Goal: Transaction & Acquisition: Purchase product/service

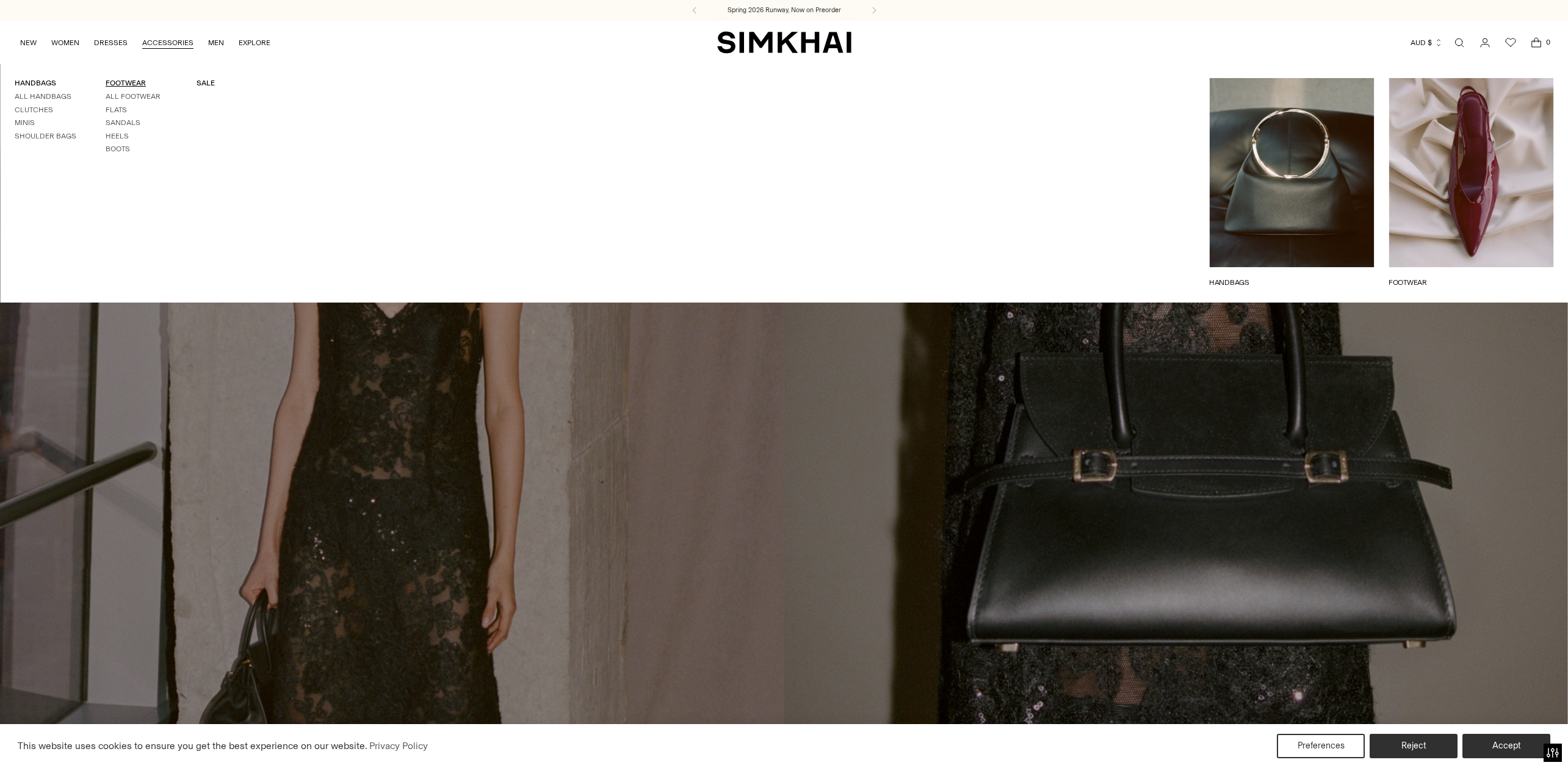
click at [124, 83] on link "FOOTWEAR" at bounding box center [126, 83] width 41 height 9
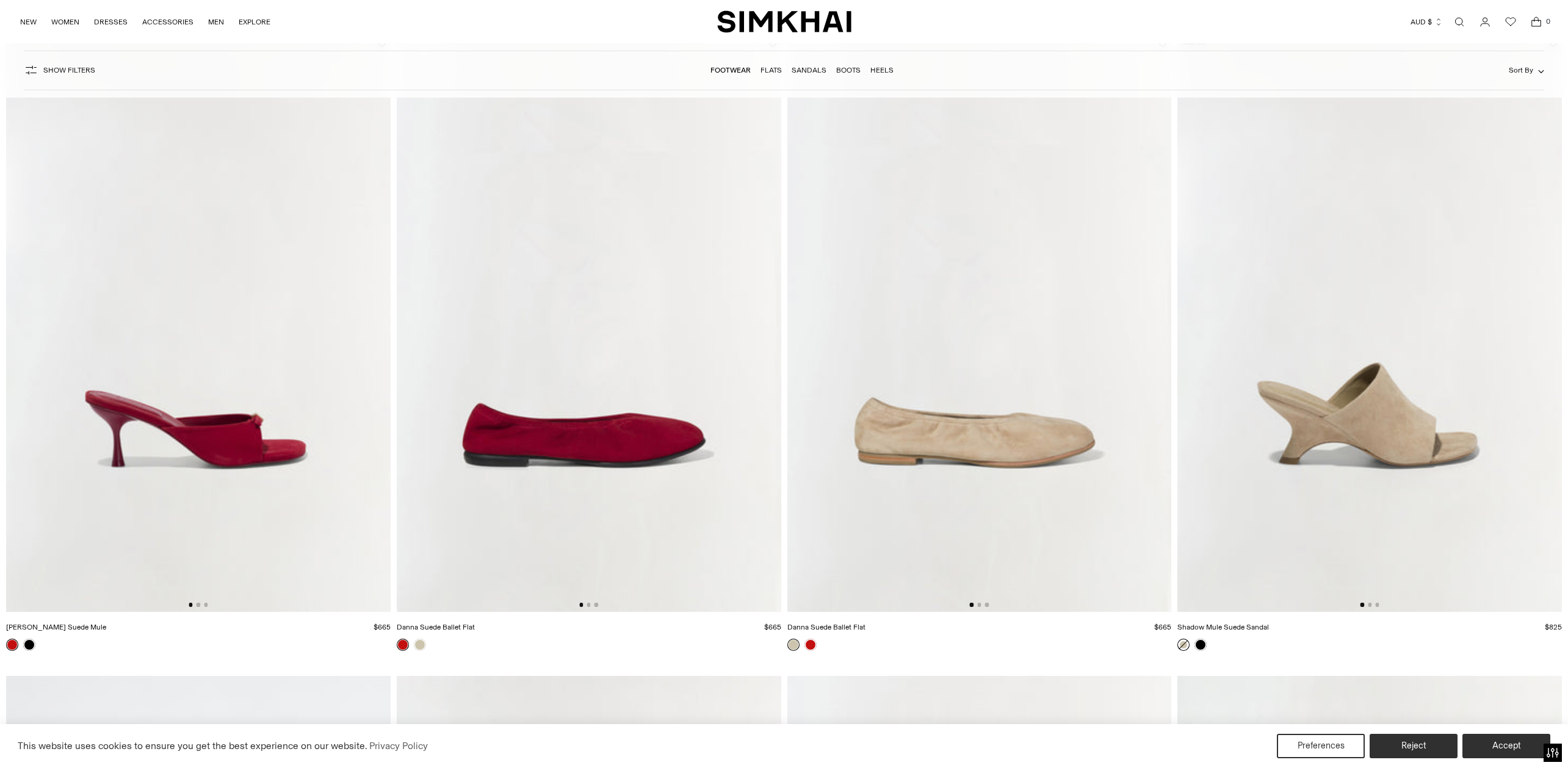
scroll to position [3372, 0]
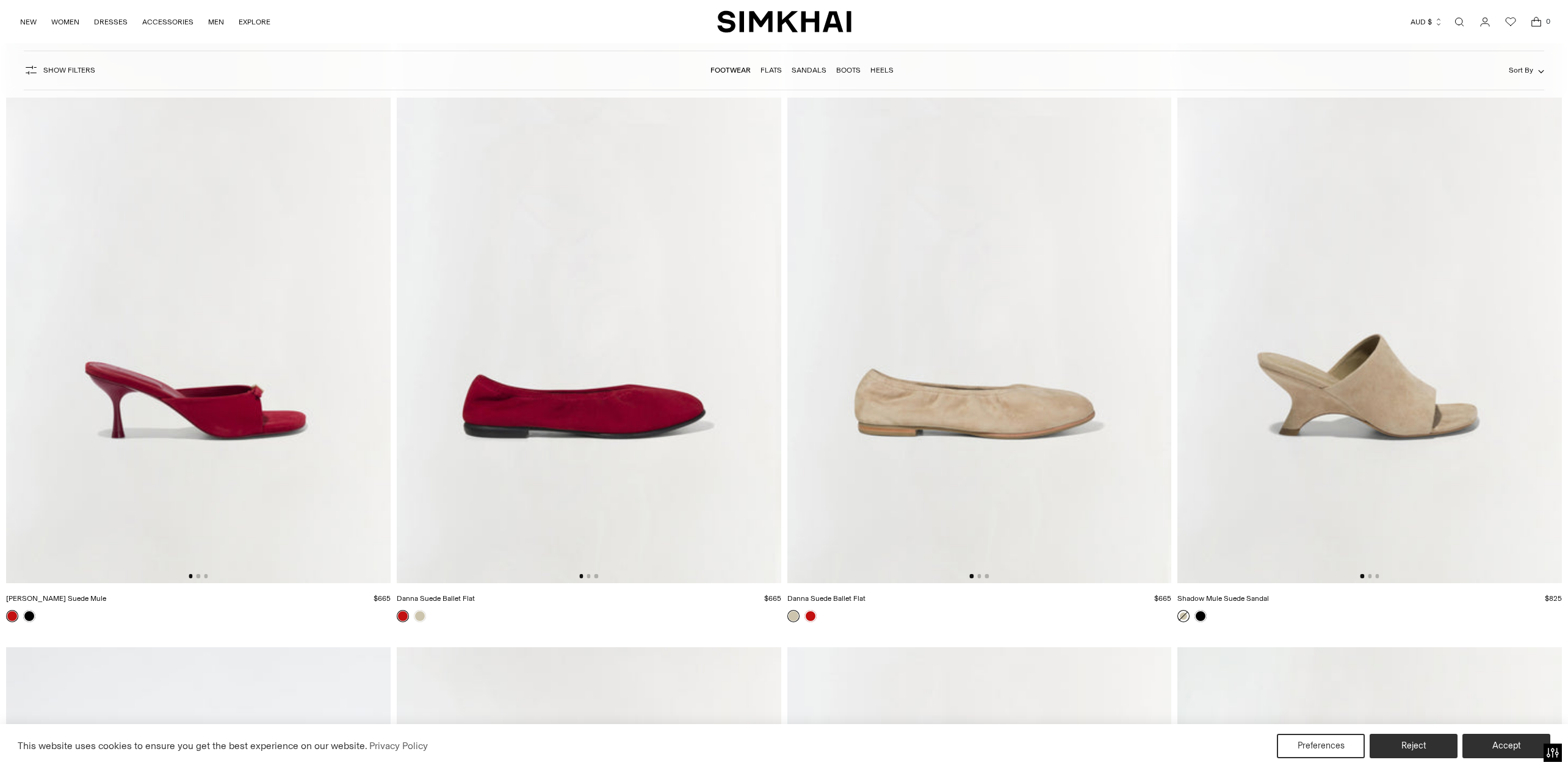
click at [1369, 393] on img at bounding box center [1370, 295] width 385 height 577
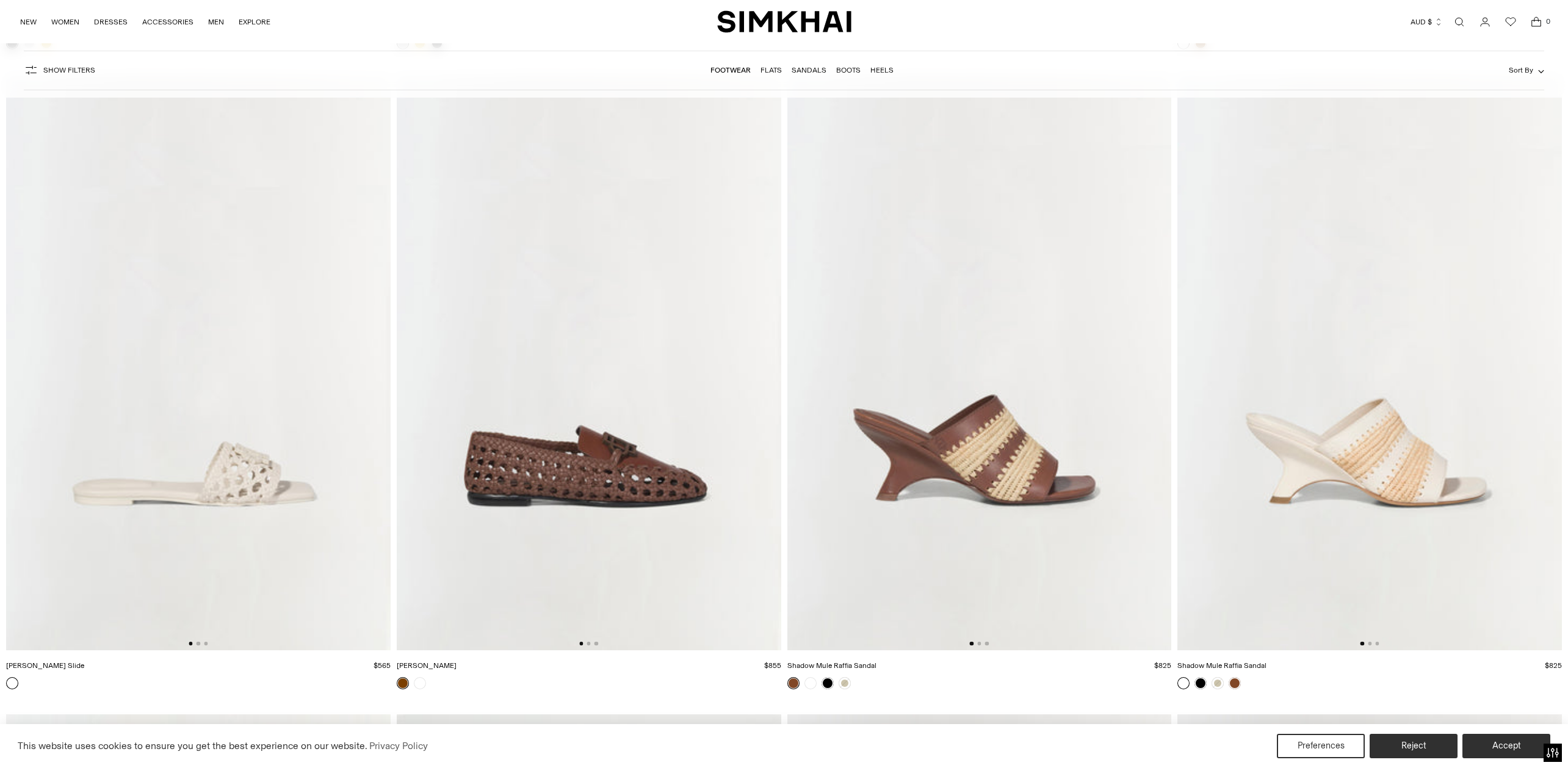
scroll to position [5235, 0]
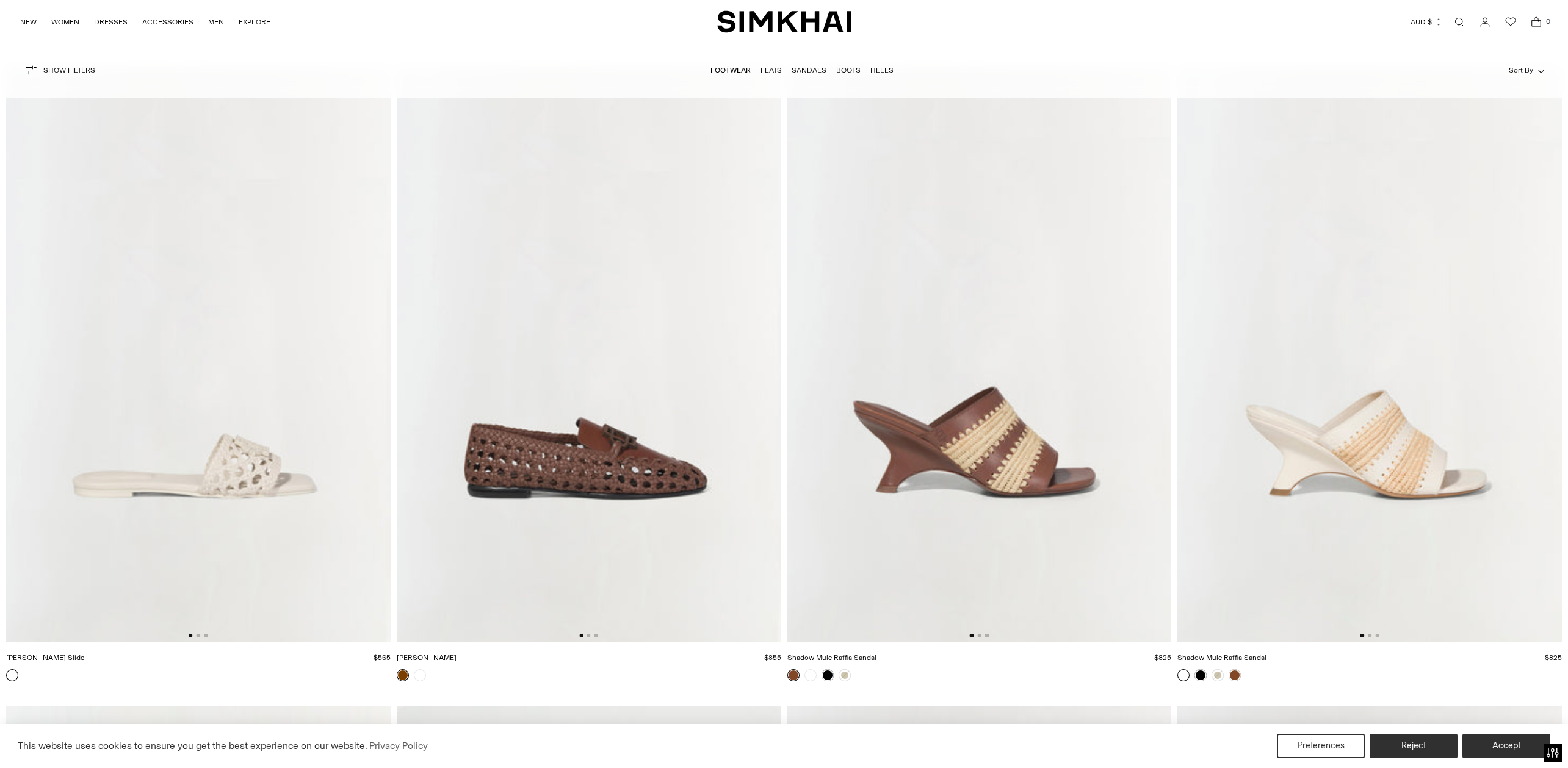
click at [1377, 448] on img at bounding box center [1370, 355] width 385 height 577
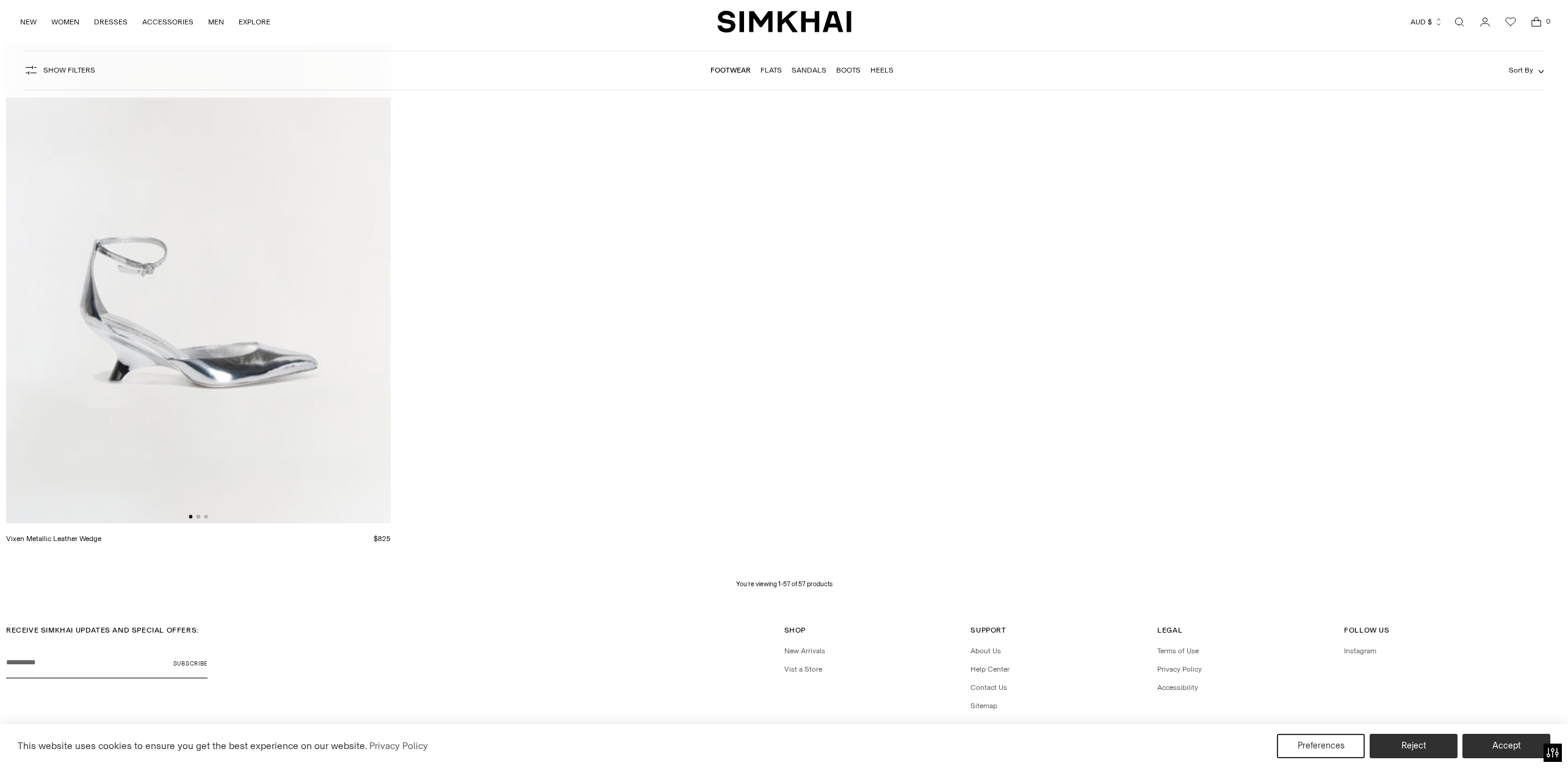
scroll to position [9198, 0]
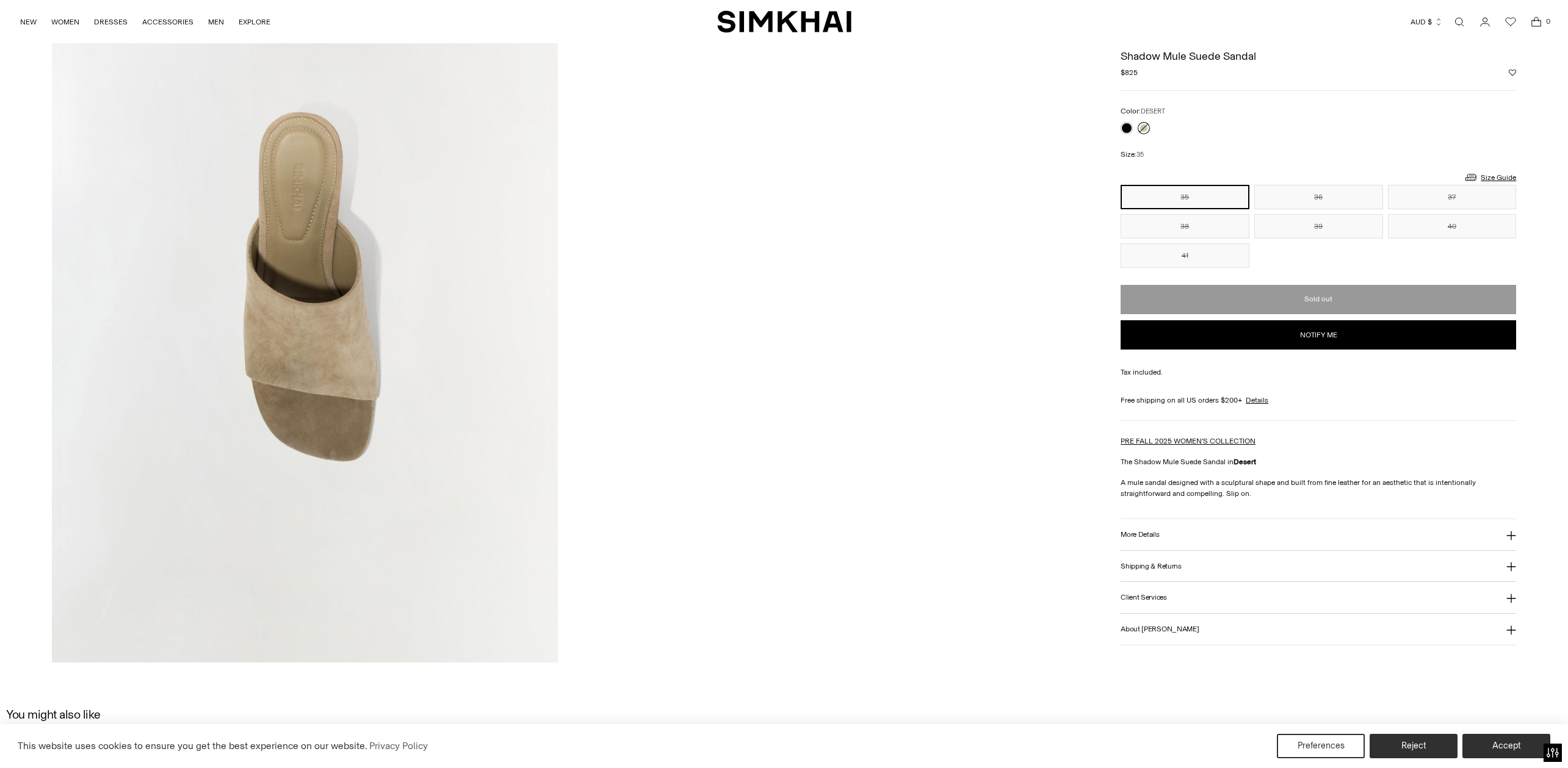
scroll to position [949, 0]
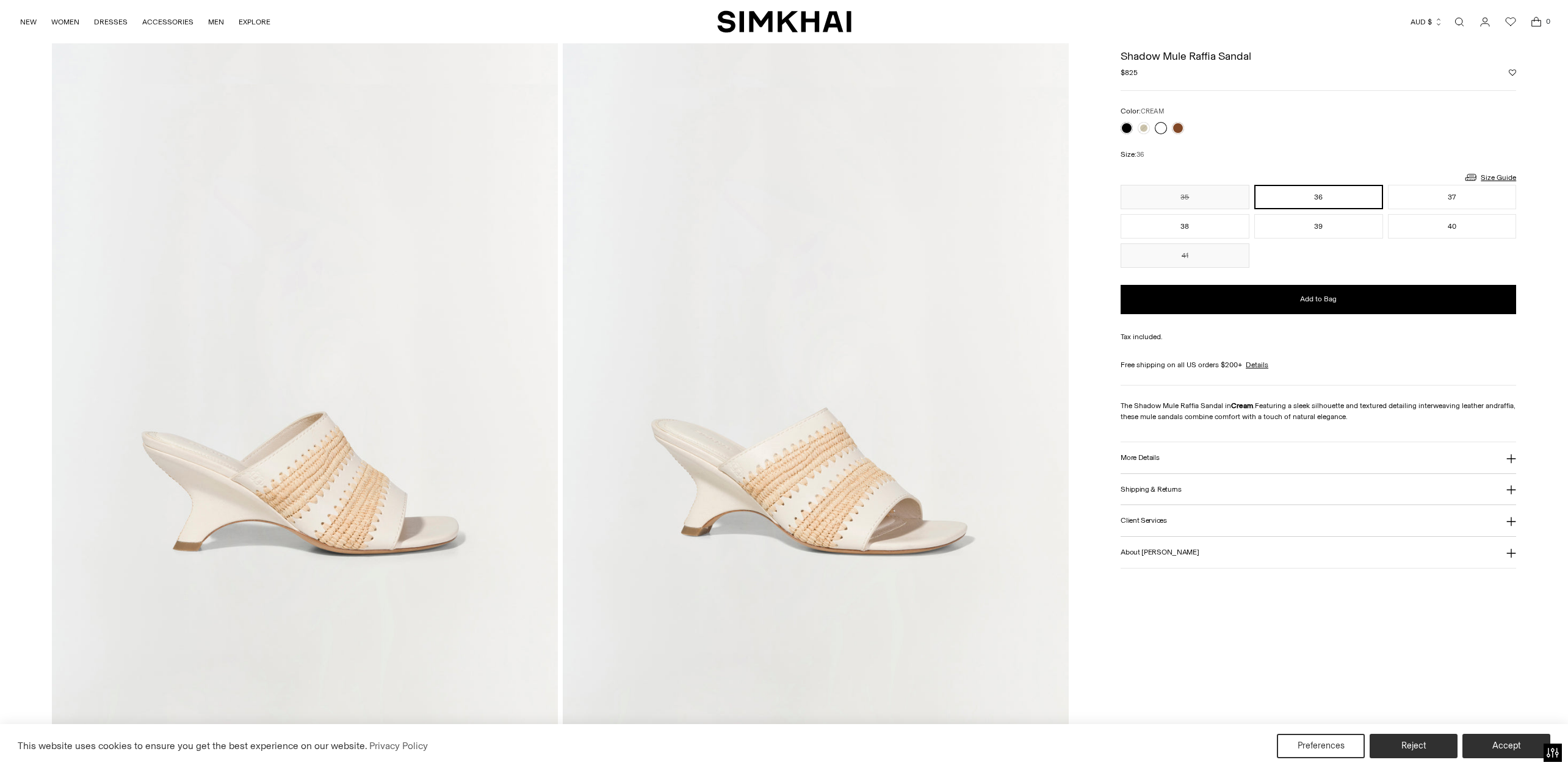
scroll to position [105, 0]
